Goal: Task Accomplishment & Management: Use online tool/utility

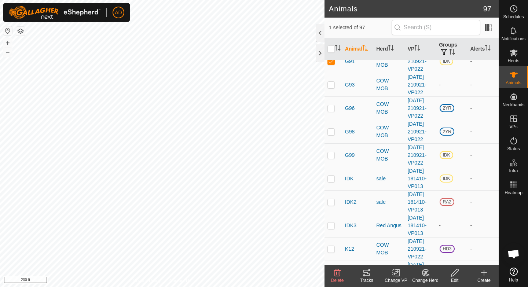
scroll to position [442, 0]
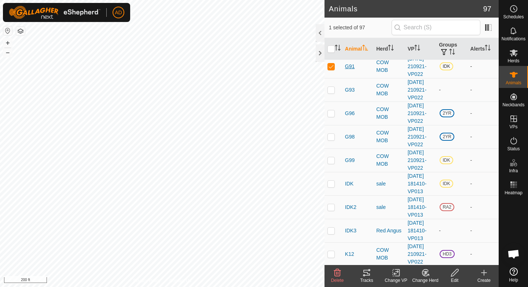
click at [350, 70] on span "G91" at bounding box center [350, 67] width 10 height 8
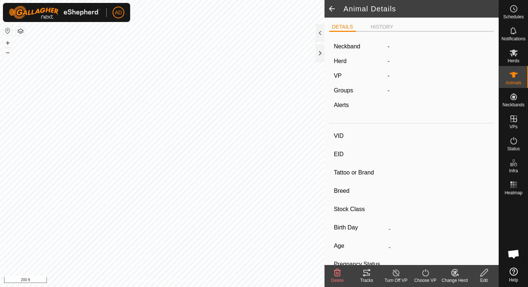
type input "G91"
type input "-"
type input "HERFORD"
type input "-"
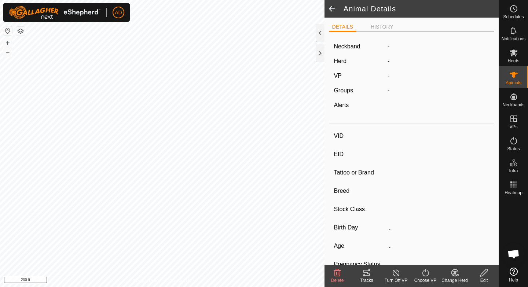
type input "0 kg"
type input "-"
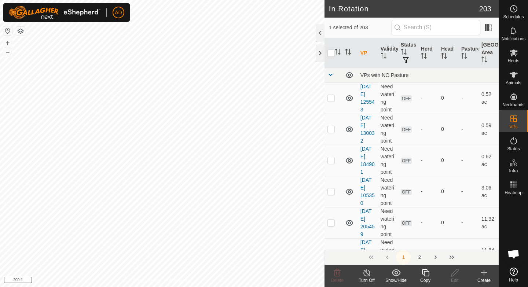
click at [428, 277] on icon at bounding box center [425, 272] width 9 height 9
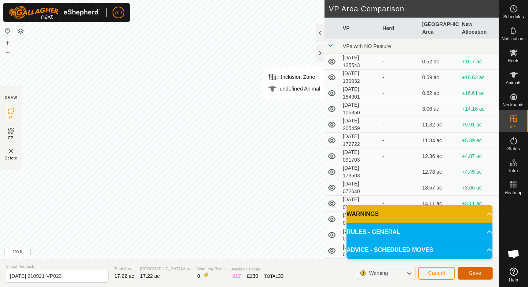
click at [483, 273] on button "Save" at bounding box center [475, 273] width 35 height 13
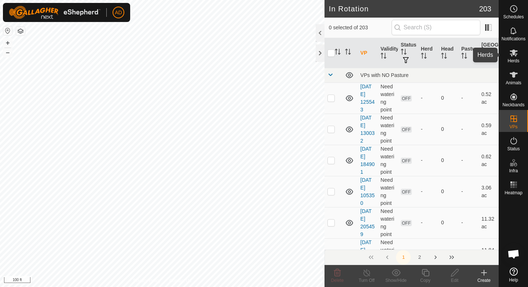
click at [512, 56] on icon at bounding box center [513, 52] width 9 height 9
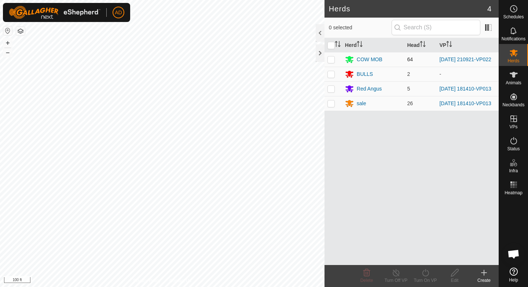
click at [333, 60] on p-checkbox at bounding box center [331, 59] width 7 height 6
checkbox input "true"
click at [423, 274] on icon at bounding box center [425, 272] width 9 height 9
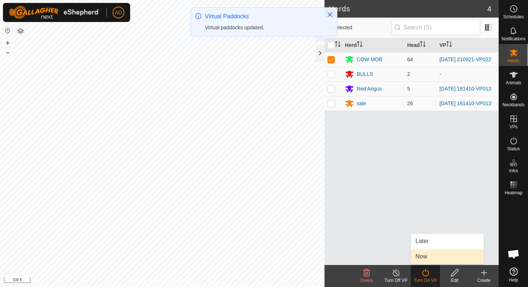
click at [425, 260] on link "Now" at bounding box center [447, 256] width 73 height 15
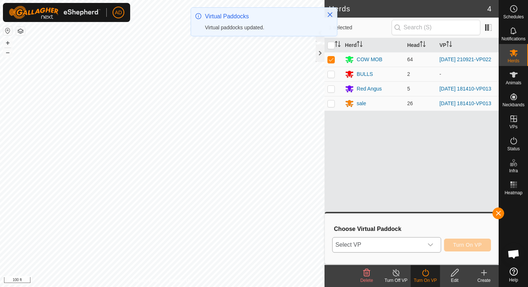
click at [412, 241] on span "Select VP" at bounding box center [378, 245] width 91 height 15
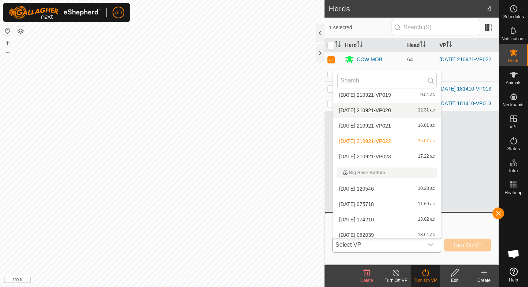
scroll to position [688, 0]
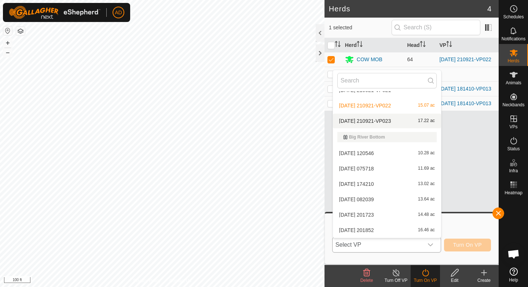
click at [376, 124] on li "[DATE] 210921-VP023 17.22 ac" at bounding box center [387, 121] width 108 height 15
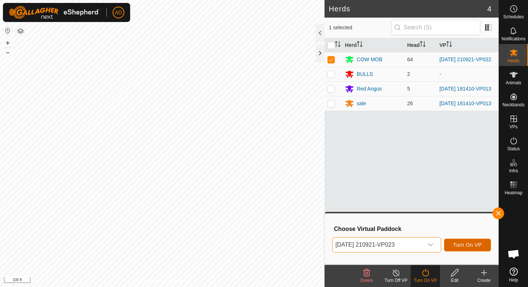
click at [461, 243] on span "Turn On VP" at bounding box center [467, 245] width 29 height 6
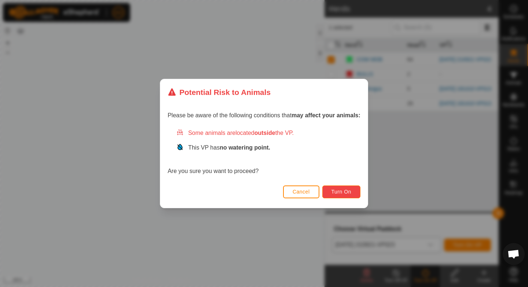
click at [348, 190] on span "Turn On" at bounding box center [342, 192] width 20 height 6
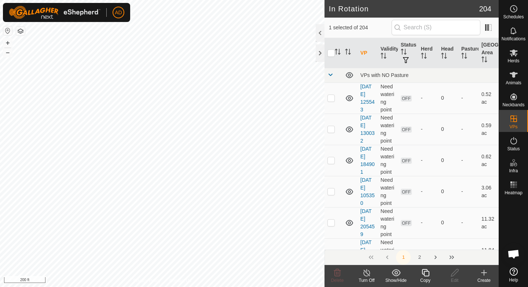
click at [425, 278] on div "Copy" at bounding box center [425, 280] width 29 height 7
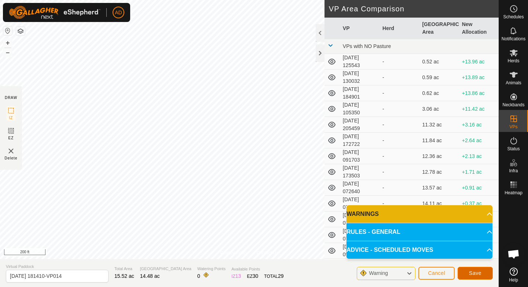
click at [477, 273] on span "Save" at bounding box center [475, 273] width 12 height 6
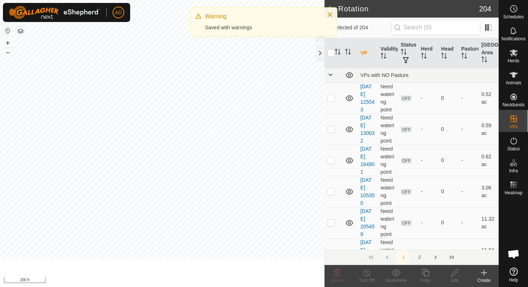
click at [515, 53] on icon at bounding box center [514, 53] width 8 height 7
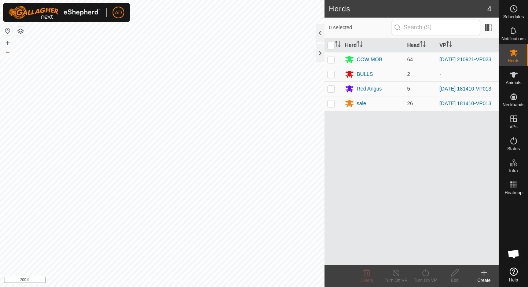
click at [330, 92] on p-checkbox at bounding box center [331, 89] width 7 height 6
checkbox input "true"
click at [332, 111] on td at bounding box center [334, 103] width 18 height 15
checkbox input "true"
click at [427, 276] on icon at bounding box center [425, 272] width 9 height 9
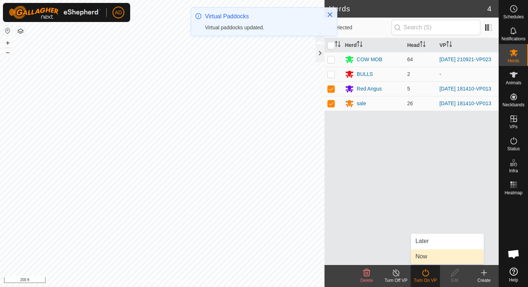
click at [431, 260] on link "Now" at bounding box center [447, 256] width 73 height 15
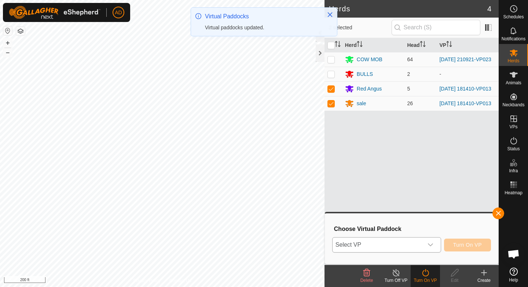
click at [420, 244] on span "Select VP" at bounding box center [378, 245] width 91 height 15
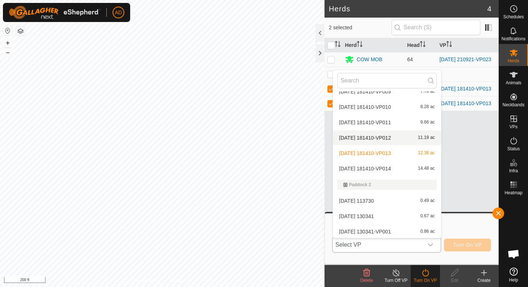
scroll to position [1767, 0]
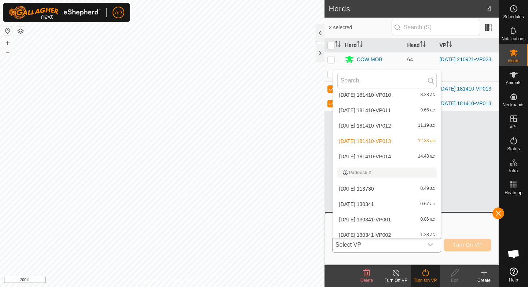
click at [388, 156] on li "[DATE] 181410-VP014 14.48 ac" at bounding box center [387, 156] width 108 height 15
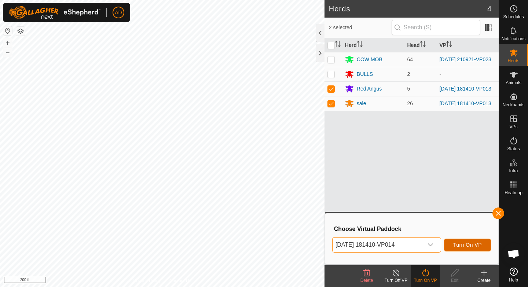
click at [475, 243] on span "Turn On VP" at bounding box center [467, 245] width 29 height 6
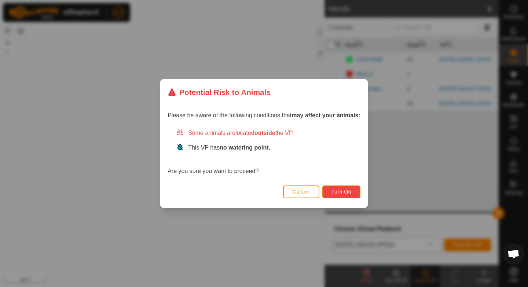
click at [351, 190] on span "Turn On" at bounding box center [342, 192] width 20 height 6
